Goal: Information Seeking & Learning: Learn about a topic

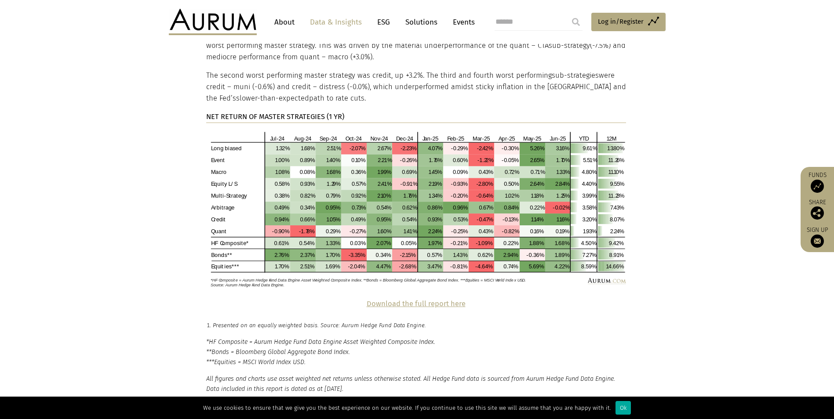
scroll to position [1889, 0]
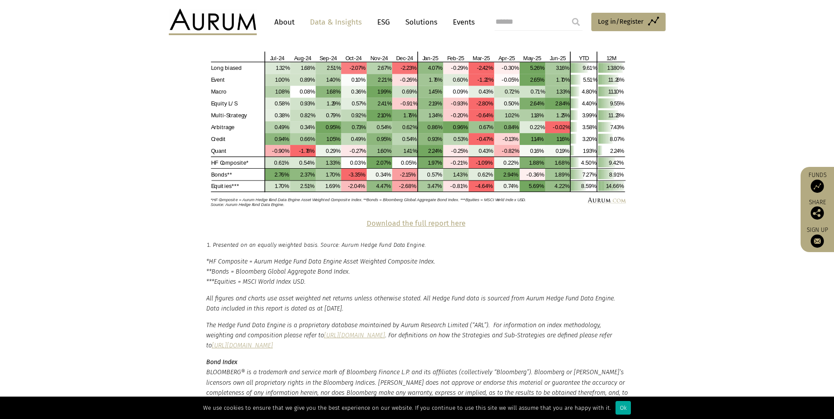
click at [441, 219] on strong "Download the full report here" at bounding box center [415, 223] width 99 height 8
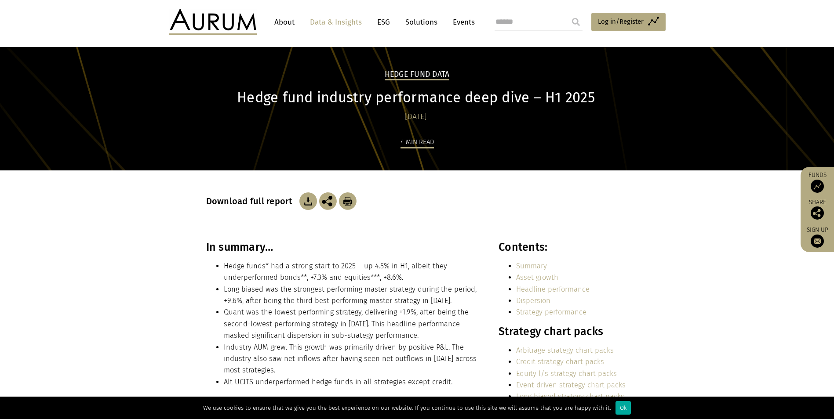
scroll to position [0, 0]
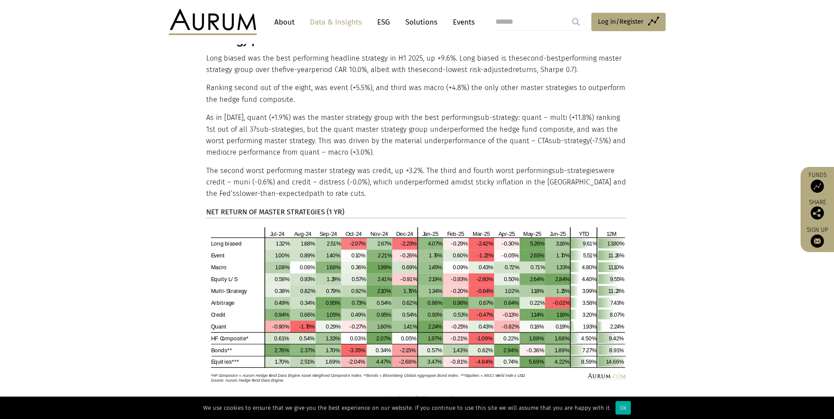
scroll to position [1670, 0]
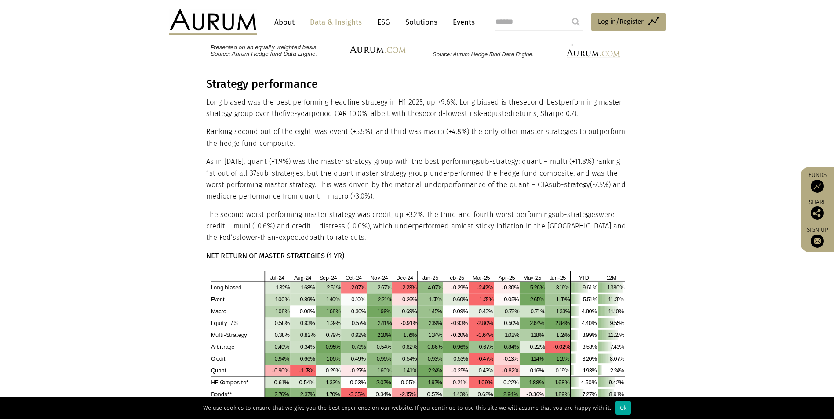
click at [376, 156] on p "As in 2024, quant (+1.9%) was the master strategy group with the best performin…" at bounding box center [416, 179] width 420 height 47
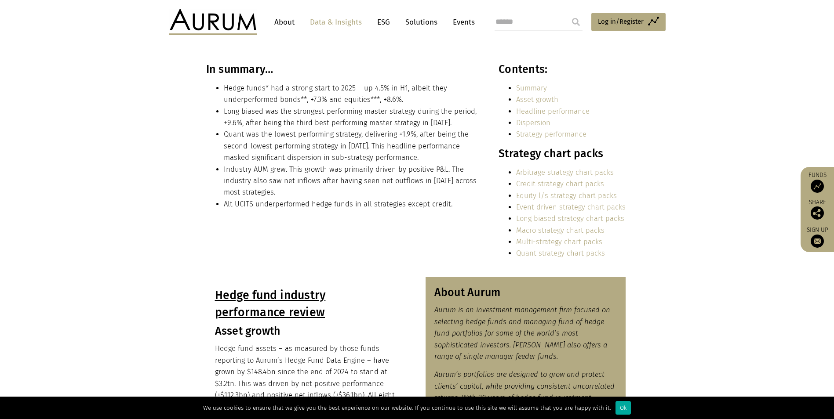
scroll to position [176, 0]
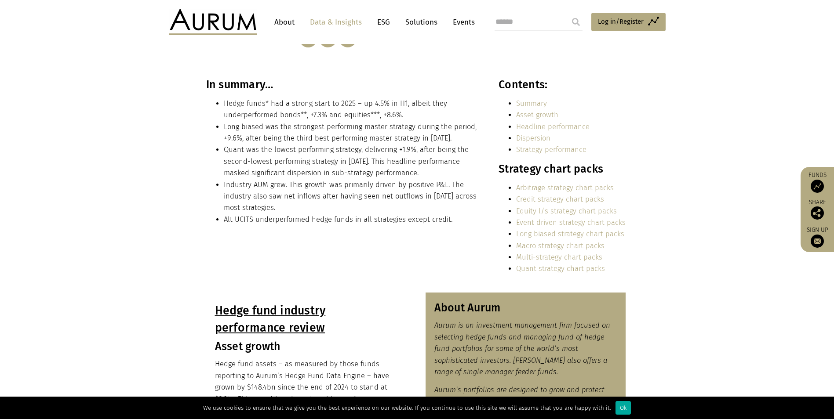
click at [548, 210] on link "Equity l/s strategy chart packs" at bounding box center [566, 211] width 101 height 8
click at [555, 232] on link "Long biased strategy chart packs" at bounding box center [570, 234] width 108 height 8
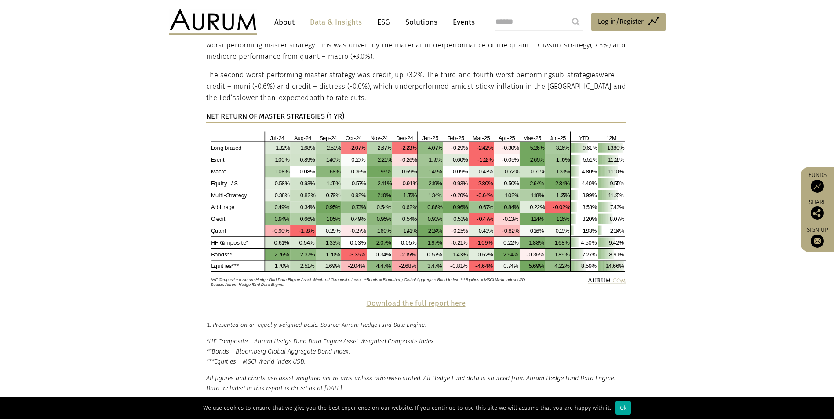
scroll to position [1798, 0]
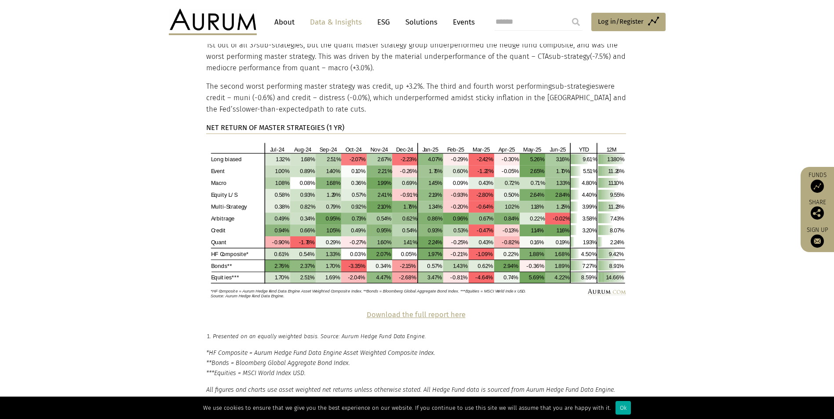
click at [429, 311] on strong "Download the full report here" at bounding box center [415, 315] width 99 height 8
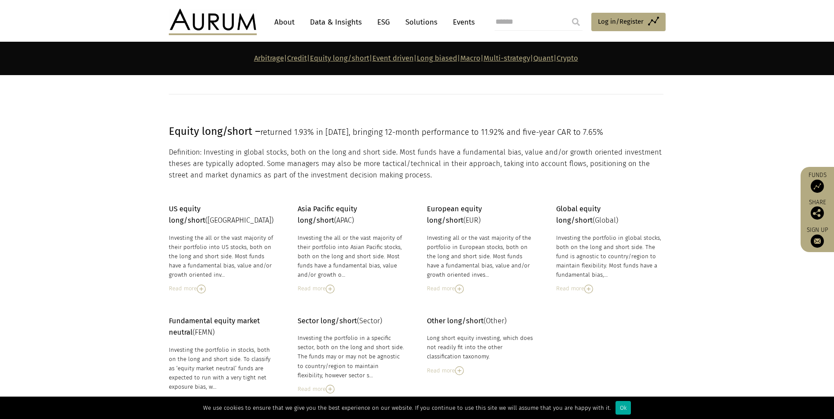
scroll to position [1269, 0]
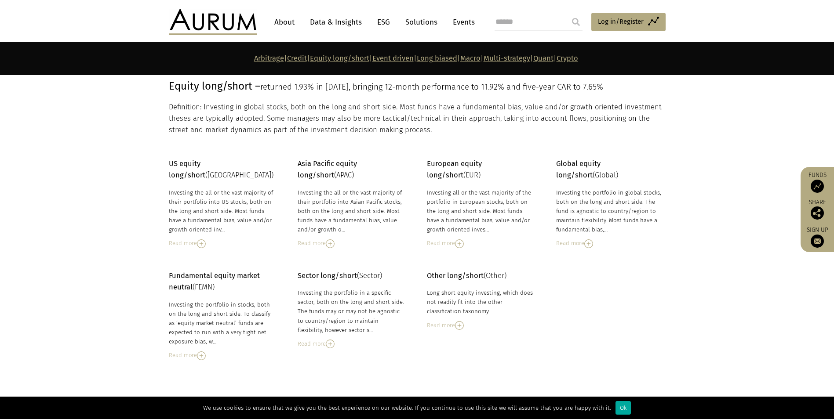
click at [329, 247] on img at bounding box center [330, 243] width 9 height 9
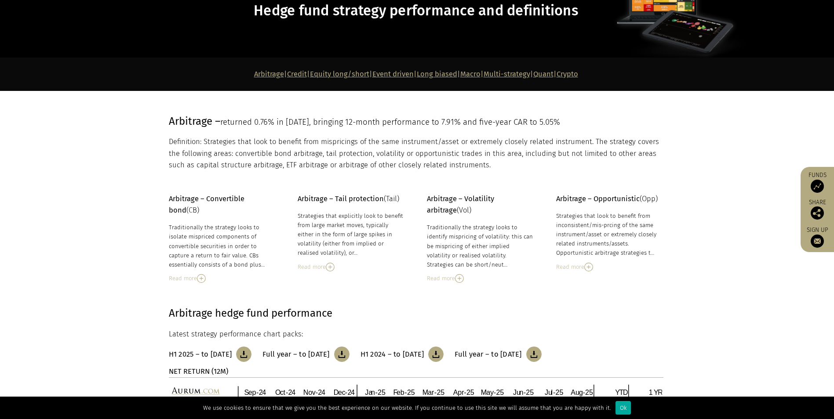
scroll to position [0, 0]
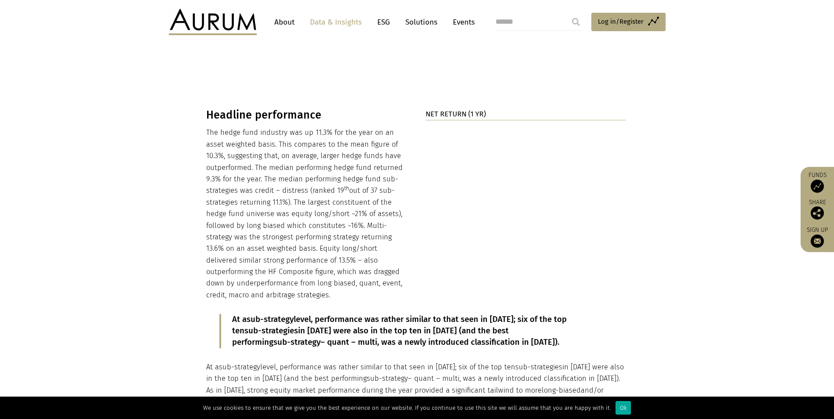
scroll to position [879, 0]
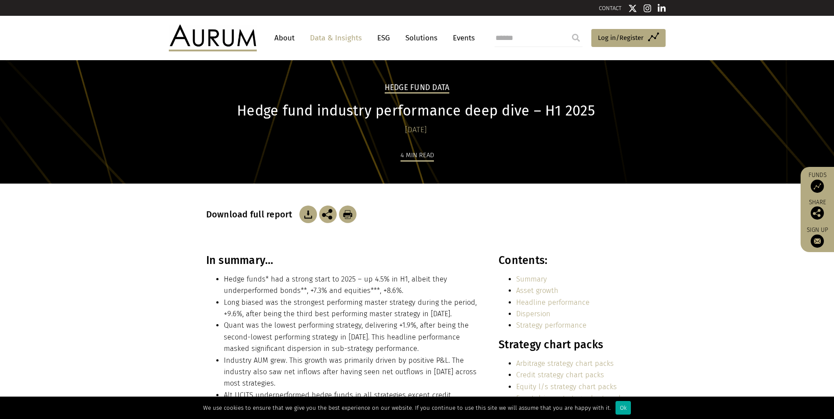
click at [372, 249] on div "Download full report" at bounding box center [417, 219] width 422 height 70
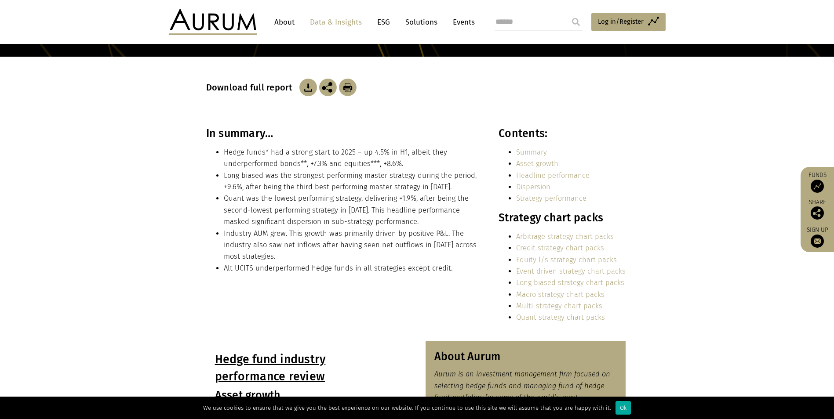
scroll to position [132, 0]
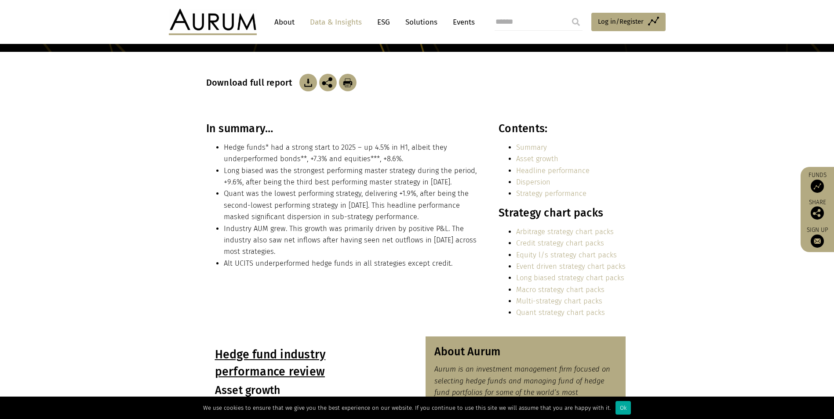
click at [409, 210] on li "Quant was the lowest performing strategy, delivering +1.9%, after being the sec…" at bounding box center [352, 205] width 256 height 35
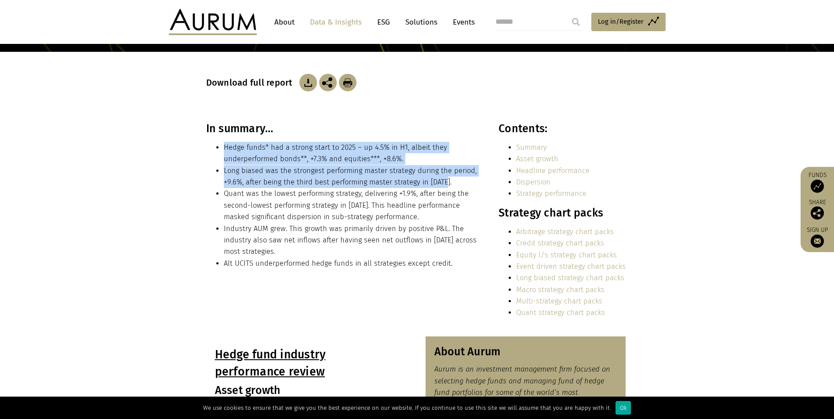
drag, startPoint x: 446, startPoint y: 182, endPoint x: 216, endPoint y: 153, distance: 231.6
click at [216, 153] on ul "Hedge funds* had a strong start to 2025 – up 4.5% in H1, albeit they underperfo…" at bounding box center [342, 205] width 273 height 127
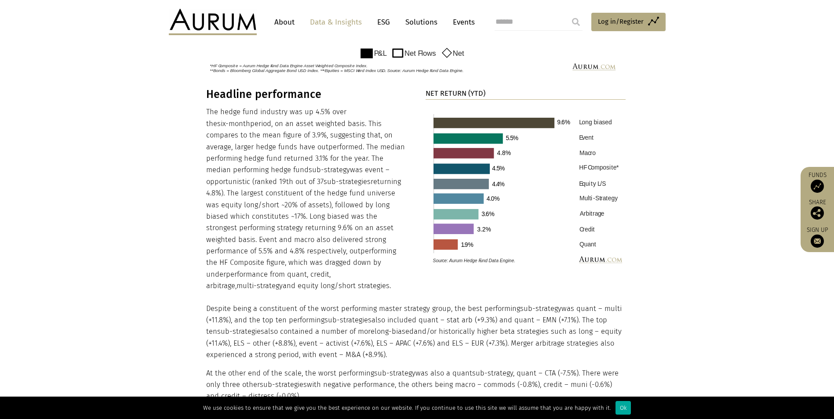
scroll to position [923, 0]
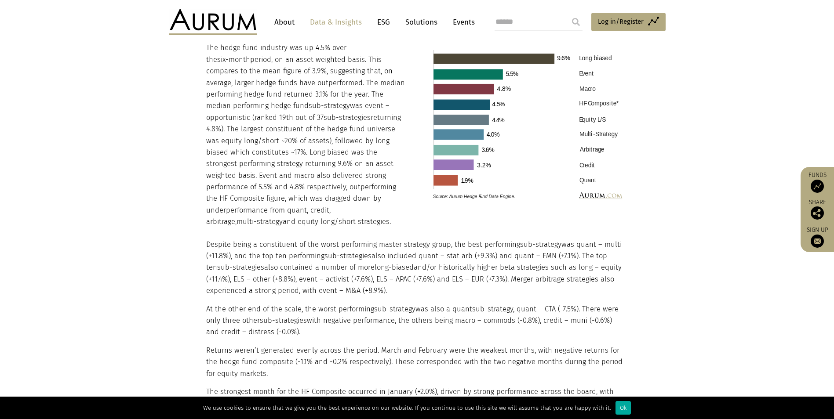
drag, startPoint x: 497, startPoint y: 255, endPoint x: 547, endPoint y: 276, distance: 54.4
click at [547, 276] on p "Despite being a constituent of the worst performing master strategy group, the …" at bounding box center [416, 268] width 420 height 58
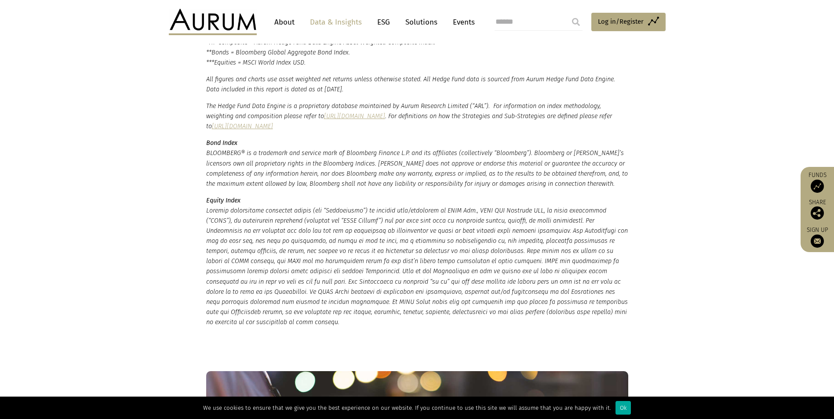
scroll to position [2065, 0]
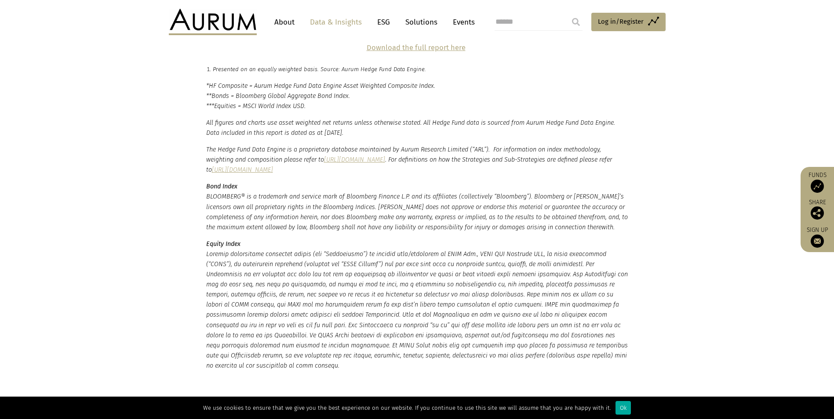
click at [389, 193] on em "BLOOMBERG® is a trademark and service mark of Bloomberg Finance L.P. and its af…" at bounding box center [416, 212] width 421 height 38
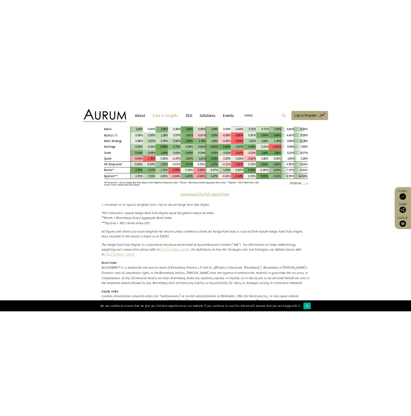
scroll to position [1977, 0]
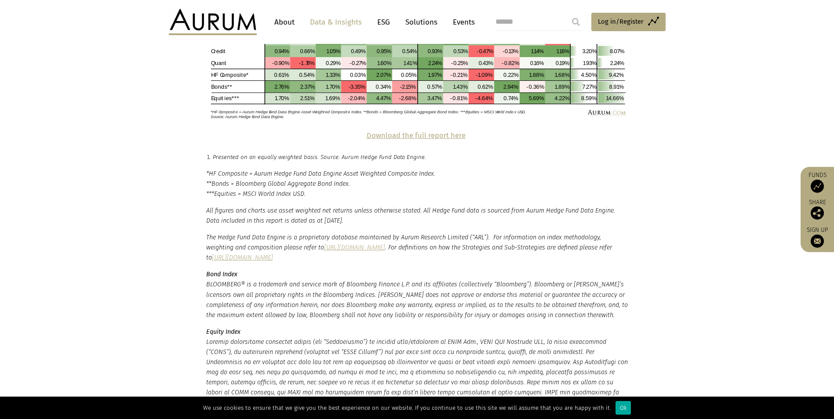
click at [415, 131] on strong "Download the full report here" at bounding box center [415, 135] width 99 height 8
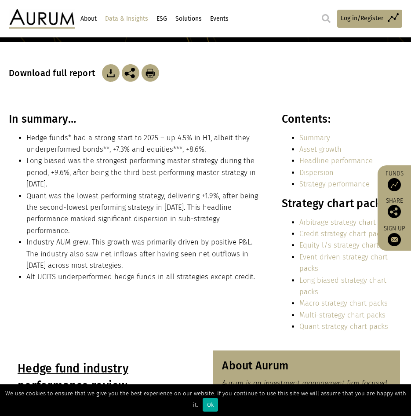
scroll to position [132, 0]
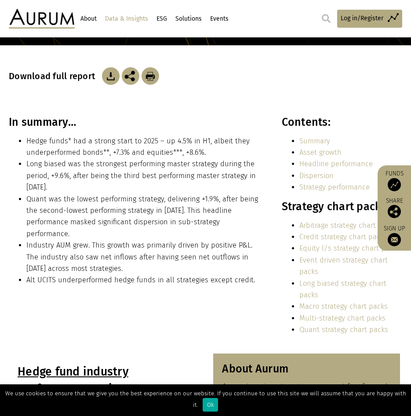
click at [207, 156] on li "Hedge funds* had a strong start to 2025 – up 4.5% in H1, albeit they underperfo…" at bounding box center [144, 146] width 237 height 23
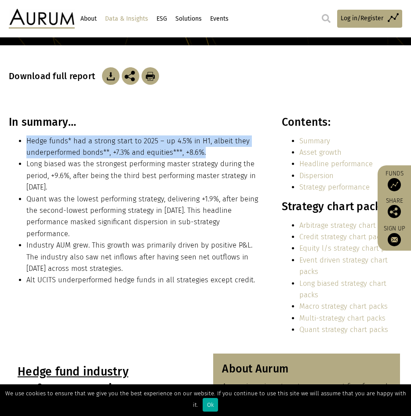
drag, startPoint x: 208, startPoint y: 152, endPoint x: 25, endPoint y: 142, distance: 183.1
click at [25, 142] on ul "Hedge funds* had a strong start to 2025 – up 4.5% in H1, albeit they underperfo…" at bounding box center [136, 210] width 255 height 151
copy li "Hedge funds* had a strong start to 2025 – up 4.5% in H1, albeit they underperfo…"
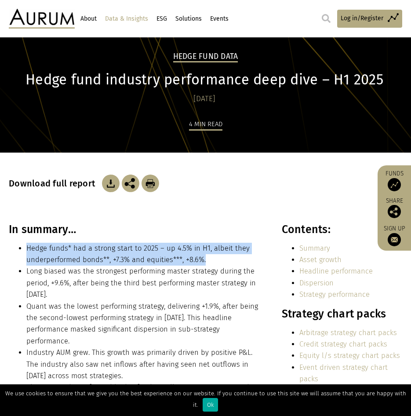
scroll to position [24, 0]
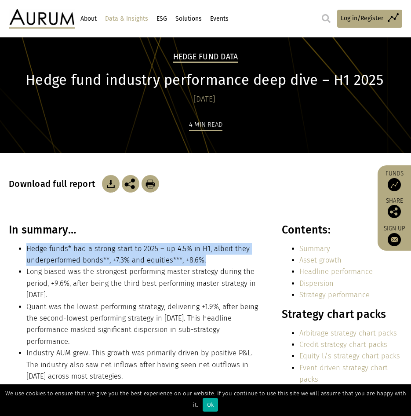
click at [89, 265] on li "Hedge funds* had a strong start to 2025 – up 4.5% in H1, albeit they underperfo…" at bounding box center [144, 254] width 237 height 23
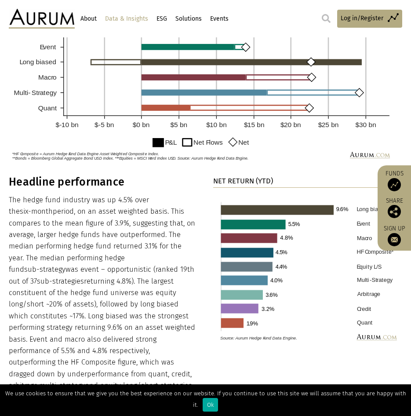
scroll to position [787, 0]
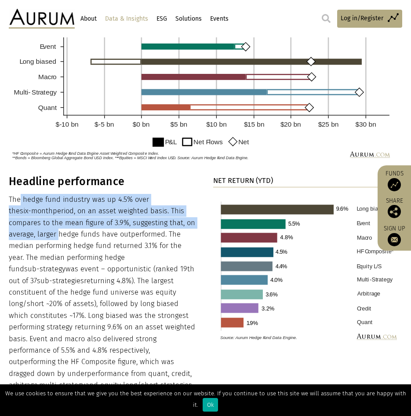
drag, startPoint x: 19, startPoint y: 187, endPoint x: 188, endPoint y: 207, distance: 169.9
click at [188, 207] on p "The hedge fund industry was up 4.5% over the six-month period, on an asset weig…" at bounding box center [102, 292] width 187 height 197
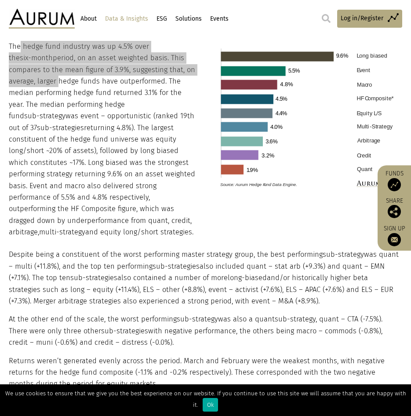
scroll to position [918, 0]
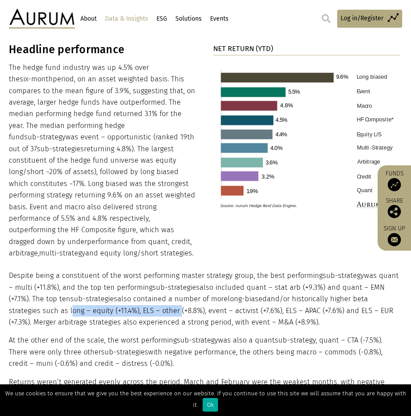
drag, startPoint x: 69, startPoint y: 298, endPoint x: 177, endPoint y: 295, distance: 108.2
click at [177, 295] on p "Despite being a constituent of the worst performing master strategy group, the …" at bounding box center [204, 299] width 391 height 58
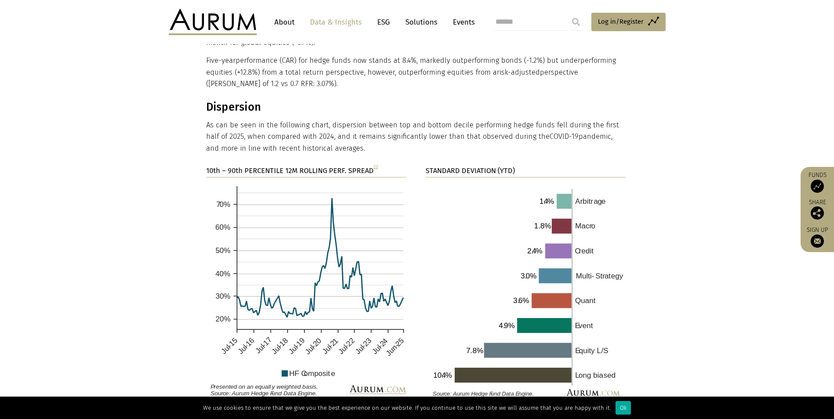
scroll to position [1314, 0]
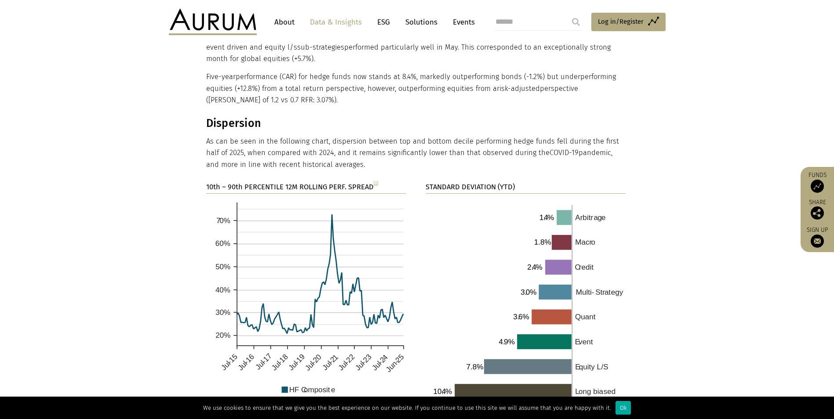
drag, startPoint x: 642, startPoint y: 257, endPoint x: 636, endPoint y: 259, distance: 6.4
click at [642, 258] on section "10th – 90th PERCENTILE 12M ROLLING PERF. SPREAD [1] STANDARD DEVIATION (YTD)" at bounding box center [417, 307] width 834 height 252
